Goal: Find specific page/section: Find specific page/section

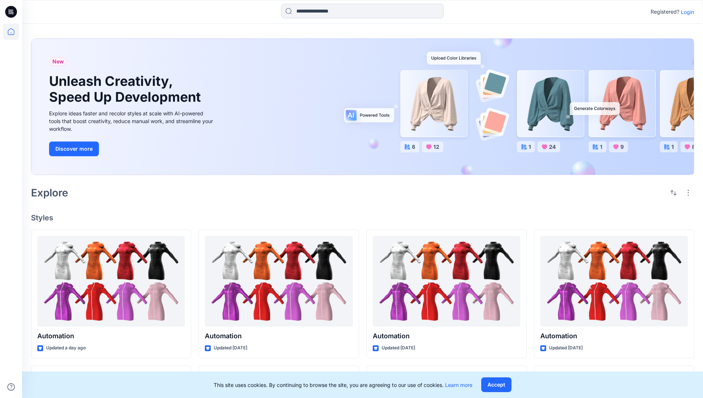
click at [685, 12] on p "Login" at bounding box center [686, 12] width 13 height 8
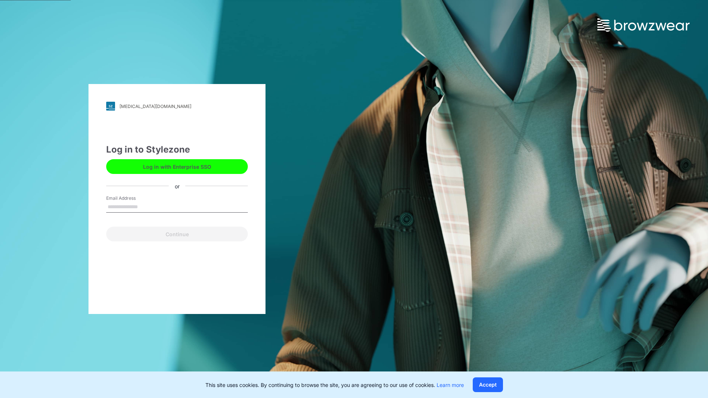
click at [146, 207] on input "Email Address" at bounding box center [177, 207] width 142 height 11
type input "**********"
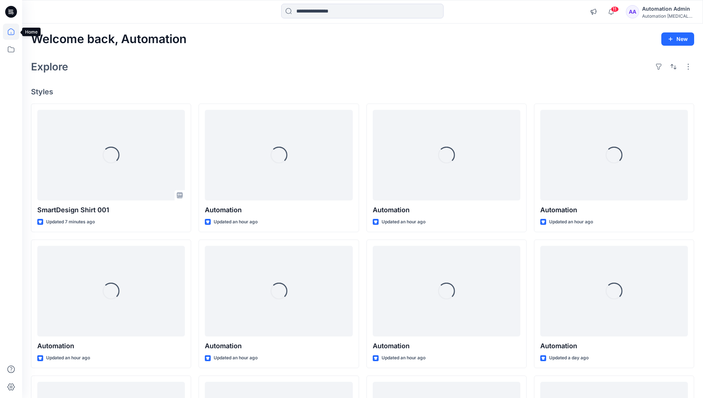
click at [14, 32] on icon at bounding box center [11, 31] width 7 height 7
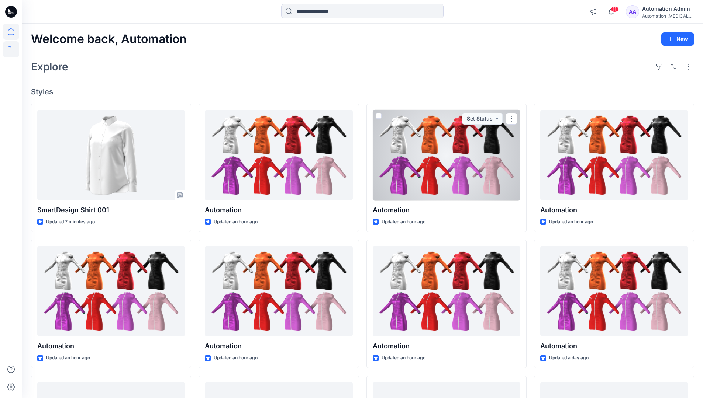
click at [12, 49] on icon at bounding box center [11, 49] width 16 height 16
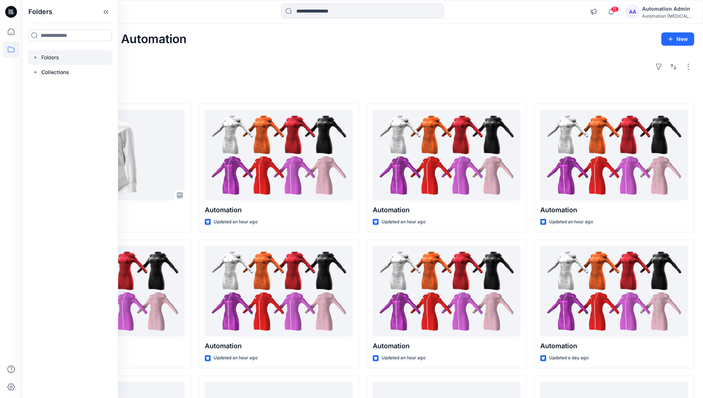
click at [79, 58] on div at bounding box center [70, 57] width 84 height 15
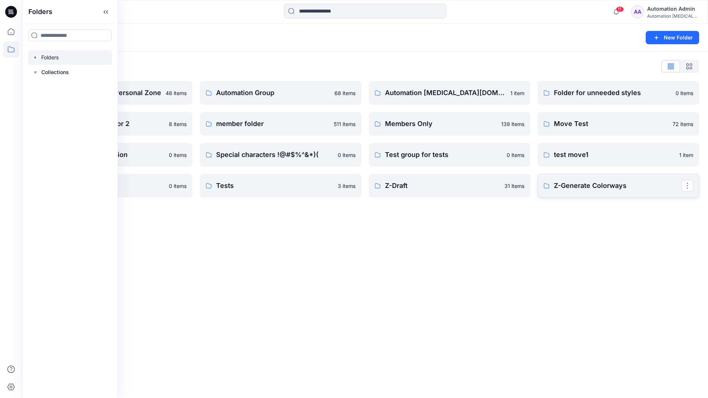
click at [593, 189] on p "Z-Generate Colorways" at bounding box center [618, 186] width 128 height 10
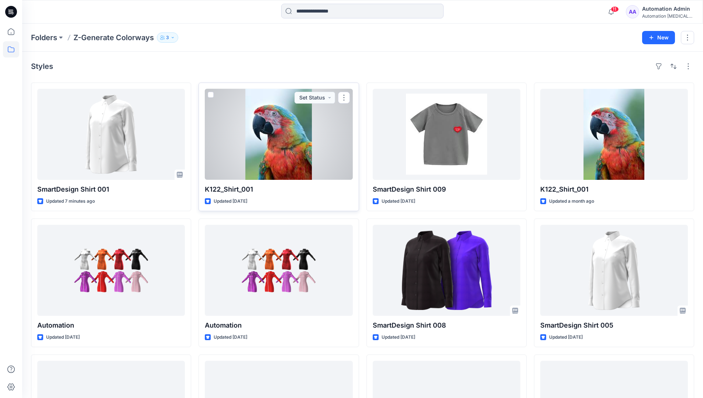
click at [210, 94] on span at bounding box center [211, 95] width 6 height 6
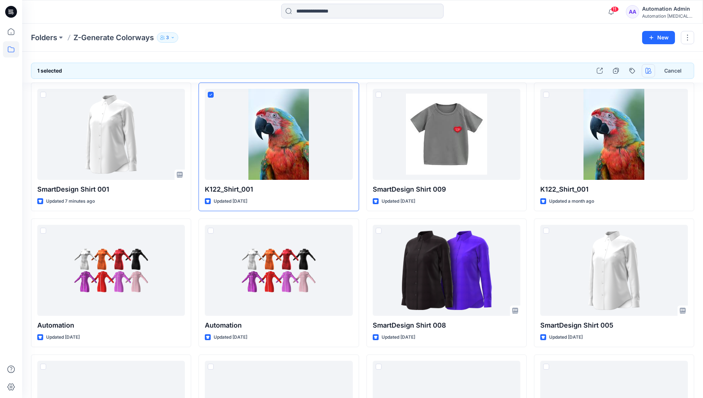
click at [646, 68] on icon "button" at bounding box center [648, 71] width 6 height 6
